Goal: Feedback & Contribution: Contribute content

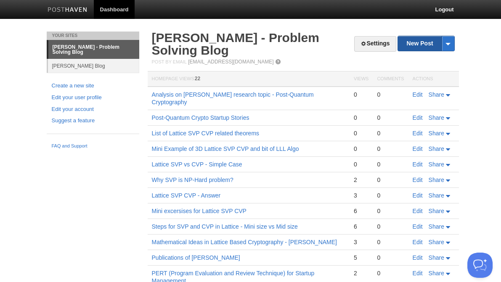
click at [423, 46] on link "New Post" at bounding box center [426, 43] width 56 height 15
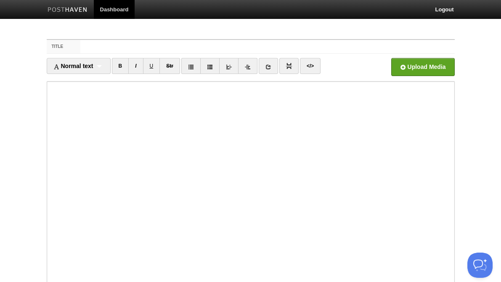
click at [245, 47] on input "Title" at bounding box center [267, 46] width 374 height 13
type input "C"
drag, startPoint x: 172, startPoint y: 47, endPoint x: 72, endPoint y: 46, distance: 99.6
click at [71, 46] on div "Title Design SVP Excersise for Kids -" at bounding box center [251, 47] width 408 height 14
click at [133, 46] on input "Design SVP Excersise for Kids -" at bounding box center [267, 46] width 374 height 13
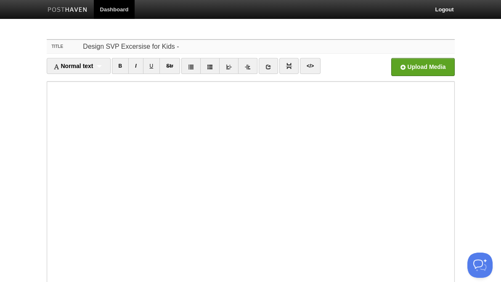
drag, startPoint x: 146, startPoint y: 47, endPoint x: 119, endPoint y: 48, distance: 27.3
click at [119, 48] on input "Design SVP Excersise for Kids -" at bounding box center [267, 46] width 374 height 13
paste input "Design SVP Excersise for Kids"
type input "Design SVP Design SVP Excersise for Kids for Kids -"
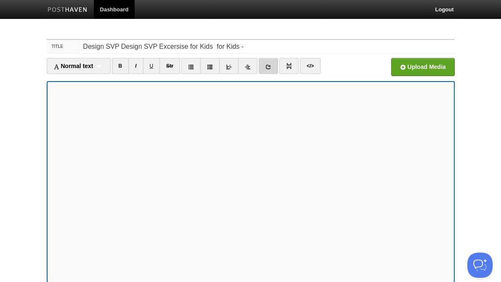
click at [269, 66] on icon at bounding box center [268, 67] width 6 height 6
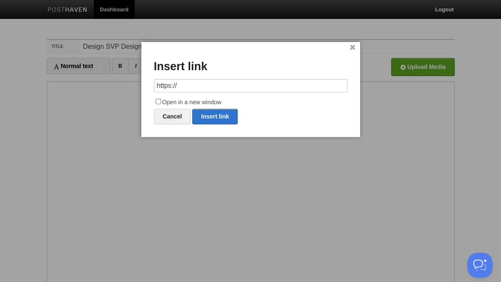
click at [351, 48] on link "×" at bounding box center [352, 47] width 5 height 5
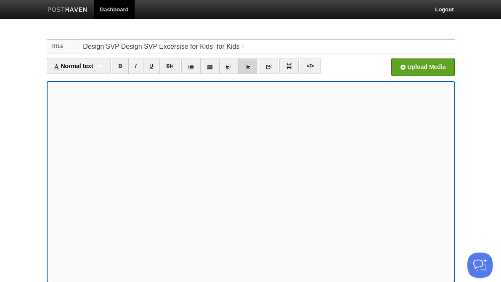
click at [248, 66] on icon at bounding box center [248, 67] width 6 height 6
click at [231, 65] on icon at bounding box center [229, 67] width 6 height 6
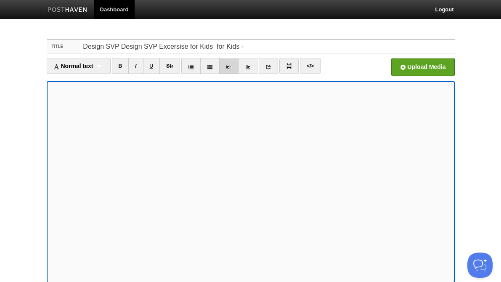
click at [231, 65] on icon at bounding box center [229, 67] width 6 height 6
click at [172, 66] on del "Str" at bounding box center [169, 66] width 7 height 6
click at [309, 66] on link "</>" at bounding box center [310, 66] width 21 height 16
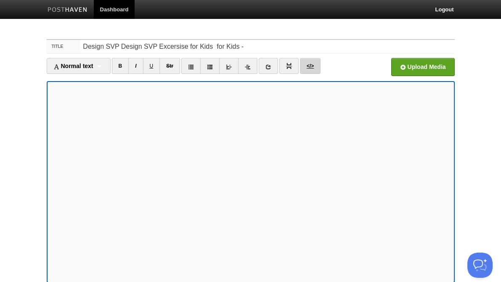
type textarea "<p></p><p><del></del><br></p><p></p><p><br></p><p>(made by Google Gemini)</p><d…"
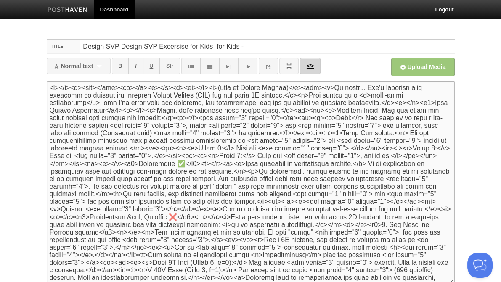
click at [311, 64] on link "</>" at bounding box center [310, 66] width 21 height 16
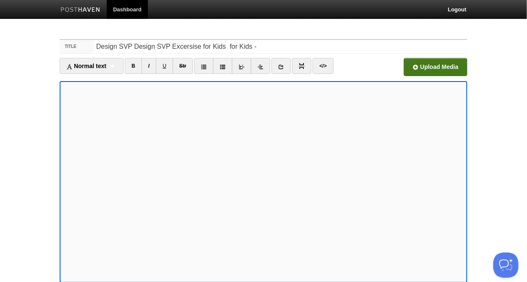
click at [449, 61] on input "Open in a new window" at bounding box center [182, 69] width 636 height 43
click at [442, 66] on input "file" at bounding box center [182, 69] width 636 height 43
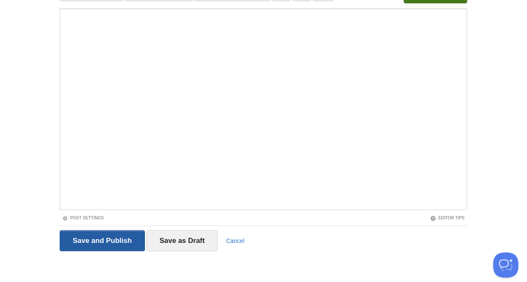
click at [105, 237] on input "Save and Publish" at bounding box center [102, 240] width 85 height 21
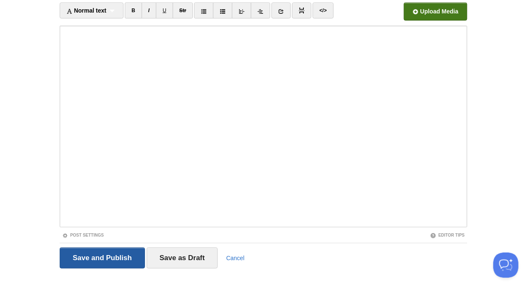
scroll to position [32, 0]
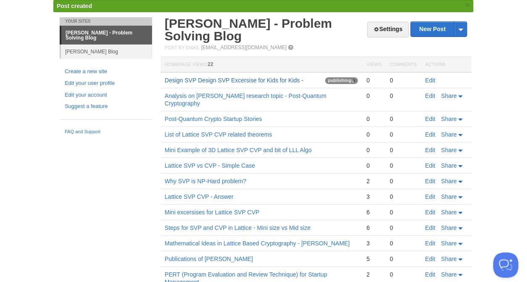
click at [251, 78] on link "Design SVP Design SVP Excersise for Kids for Kids -" at bounding box center [234, 80] width 139 height 7
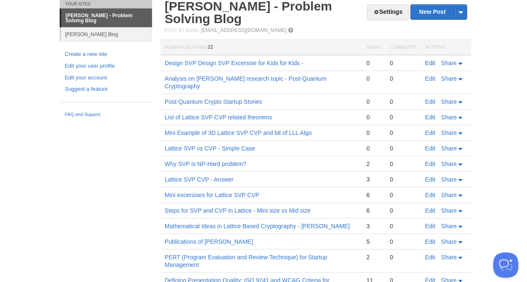
click at [432, 65] on link "Edit" at bounding box center [430, 63] width 10 height 7
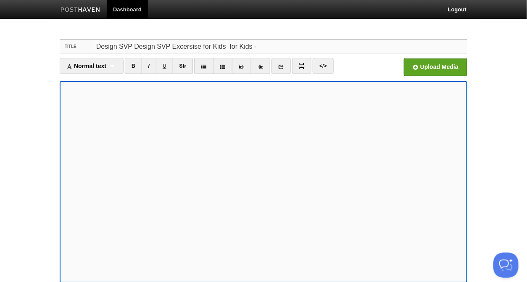
click at [256, 46] on input "Design SVP Design SVP Excersise for Kids for Kids -" at bounding box center [281, 46] width 374 height 13
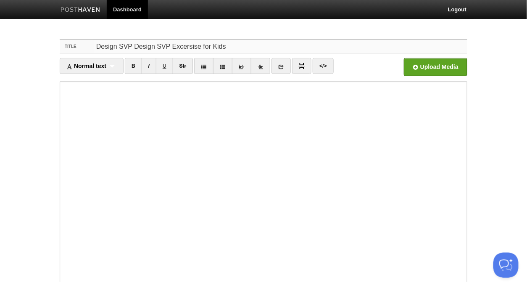
drag, startPoint x: 133, startPoint y: 45, endPoint x: 66, endPoint y: 46, distance: 67.2
click at [66, 46] on div "Title Design SVP Design SVP Excersise for Kids" at bounding box center [264, 47] width 408 height 14
drag, startPoint x: 190, startPoint y: 47, endPoint x: 110, endPoint y: 44, distance: 80.3
click at [110, 45] on input "Design SVP Excersise for Kids" at bounding box center [281, 46] width 374 height 13
click at [192, 45] on input "Design SVP Excersise for Kids" at bounding box center [281, 46] width 374 height 13
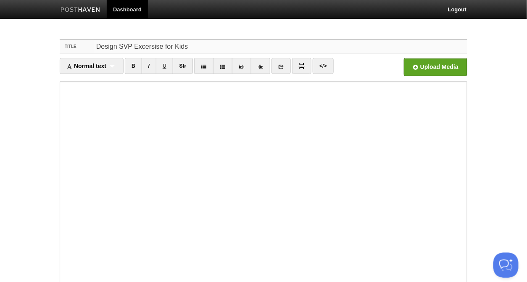
drag, startPoint x: 197, startPoint y: 47, endPoint x: 40, endPoint y: 44, distance: 156.4
click at [40, 44] on body "Dashboard Logout Post created × Post created × Post created × Post created × Po…" at bounding box center [263, 178] width 527 height 356
paste input "text"
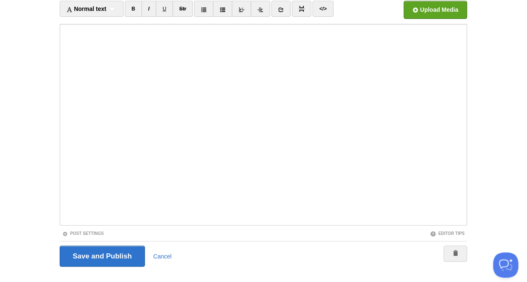
scroll to position [73, 0]
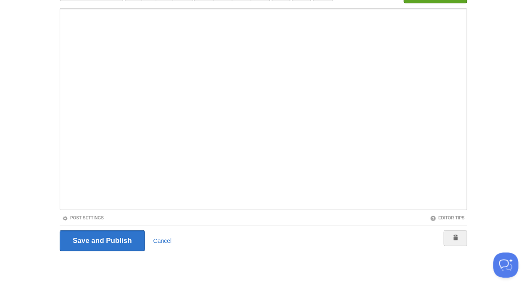
type input "Design SVP Excersise for Kids"
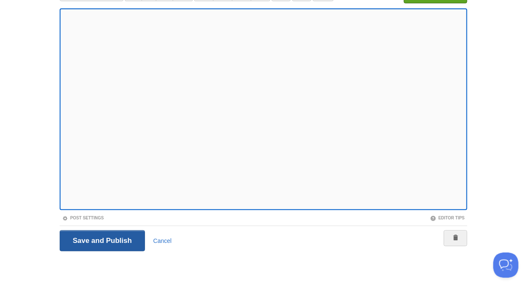
click at [101, 239] on input "Save and Publish" at bounding box center [102, 240] width 85 height 21
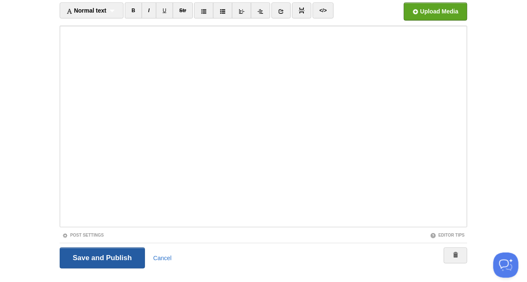
scroll to position [32, 0]
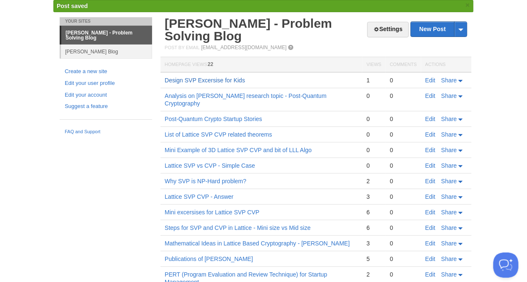
click at [227, 79] on link "Design SVP Excersise for Kids" at bounding box center [205, 80] width 80 height 7
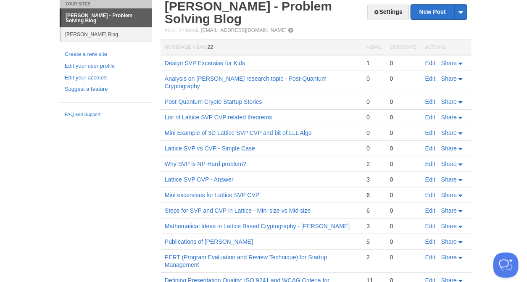
click at [427, 62] on link "Edit" at bounding box center [430, 63] width 10 height 7
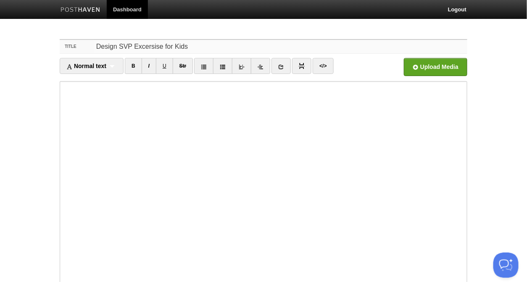
click at [132, 48] on input "Design SVP Excersise for Kids" at bounding box center [281, 46] width 374 height 13
type input "Design SVP CVP Excersise for Kids"
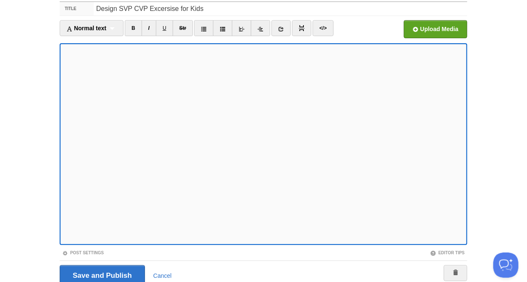
scroll to position [73, 0]
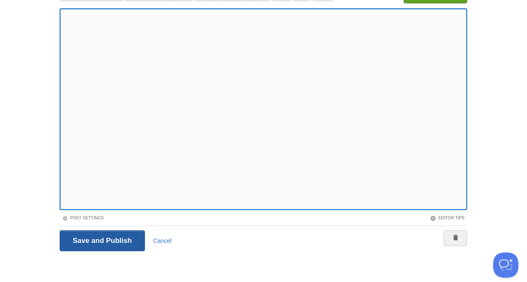
click at [113, 237] on input "Save and Publish" at bounding box center [102, 240] width 85 height 21
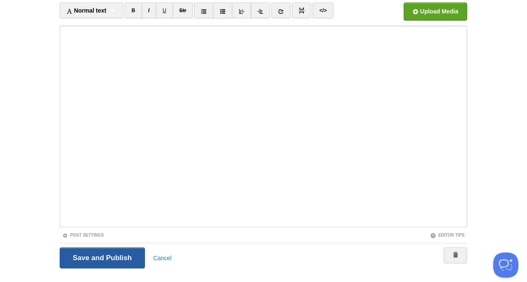
scroll to position [32, 0]
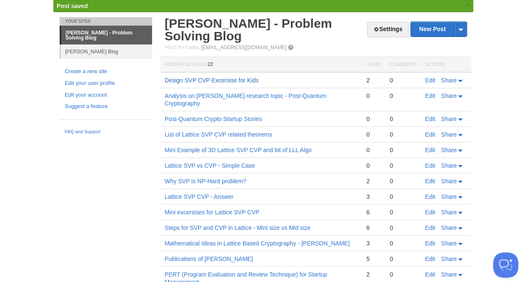
click at [250, 80] on link "Design SVP CVP Excersise for Kids" at bounding box center [212, 80] width 94 height 7
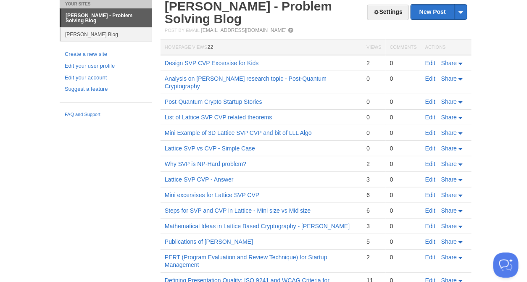
click at [432, 59] on td "Edit Share" at bounding box center [446, 63] width 50 height 16
click at [432, 62] on link "Edit" at bounding box center [430, 63] width 10 height 7
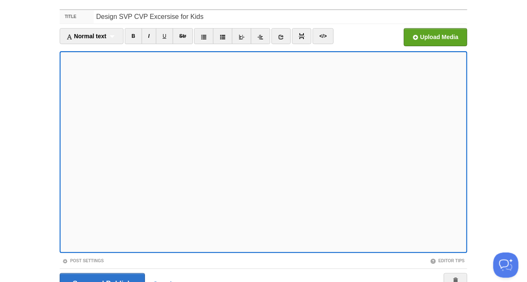
scroll to position [21, 0]
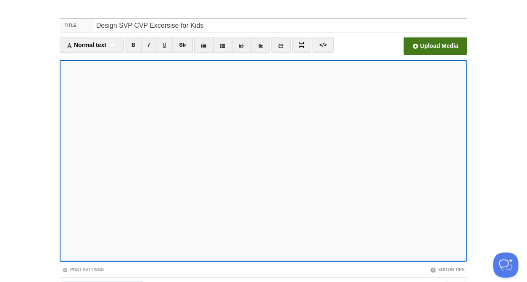
click at [448, 45] on input "file" at bounding box center [182, 48] width 636 height 43
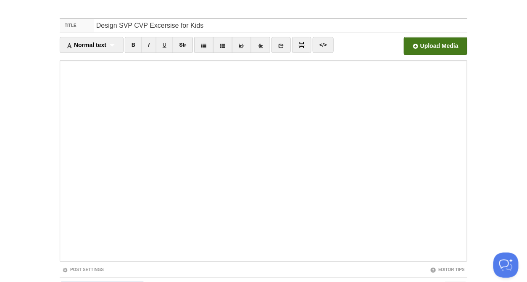
click at [442, 47] on input "file" at bounding box center [182, 48] width 636 height 43
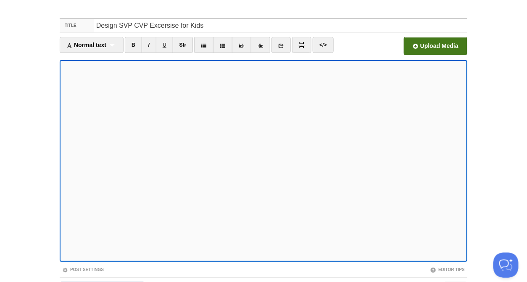
scroll to position [73, 0]
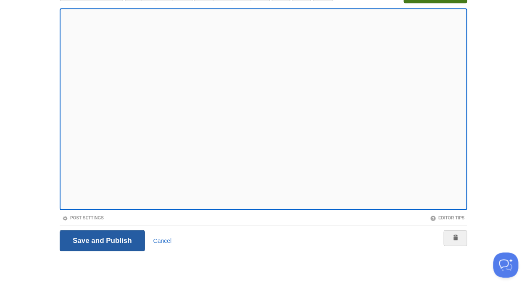
click at [90, 248] on input "Save and Publish" at bounding box center [102, 240] width 85 height 21
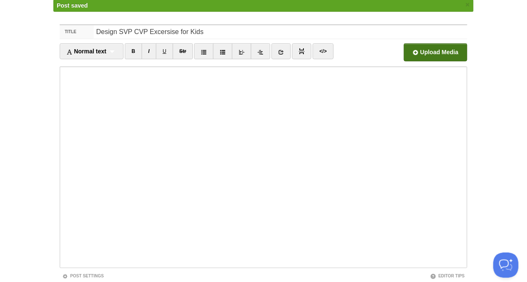
scroll to position [32, 0]
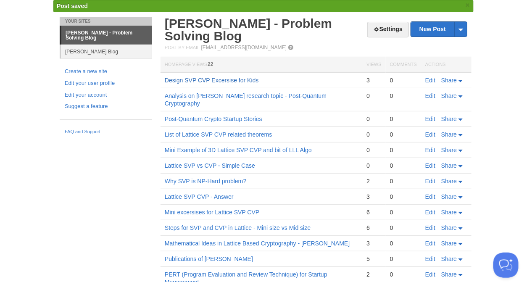
click at [248, 80] on link "Design SVP CVP Excersise for Kids" at bounding box center [212, 80] width 94 height 7
